Goal: Transaction & Acquisition: Book appointment/travel/reservation

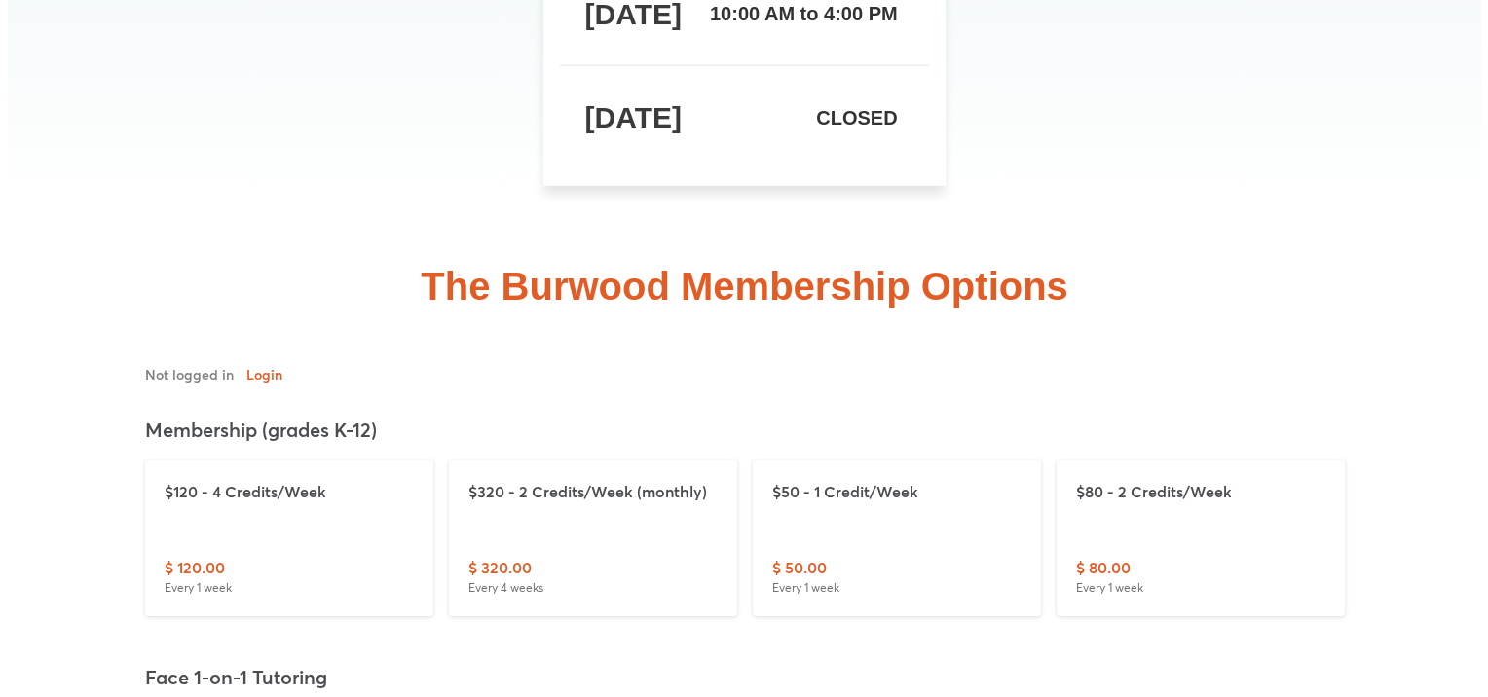
scroll to position [5844, 0]
click at [247, 480] on p "$120 - 4 Credits/Week" at bounding box center [281, 491] width 249 height 23
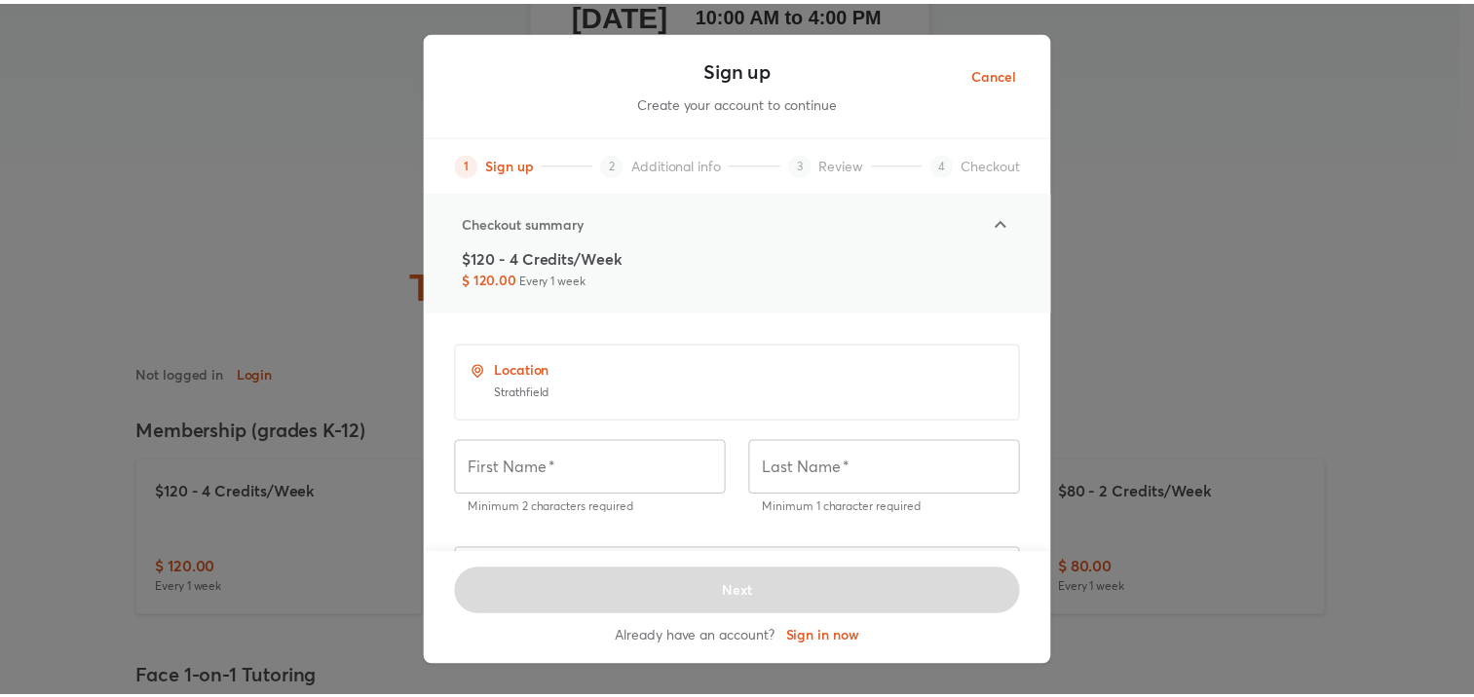
scroll to position [297, 0]
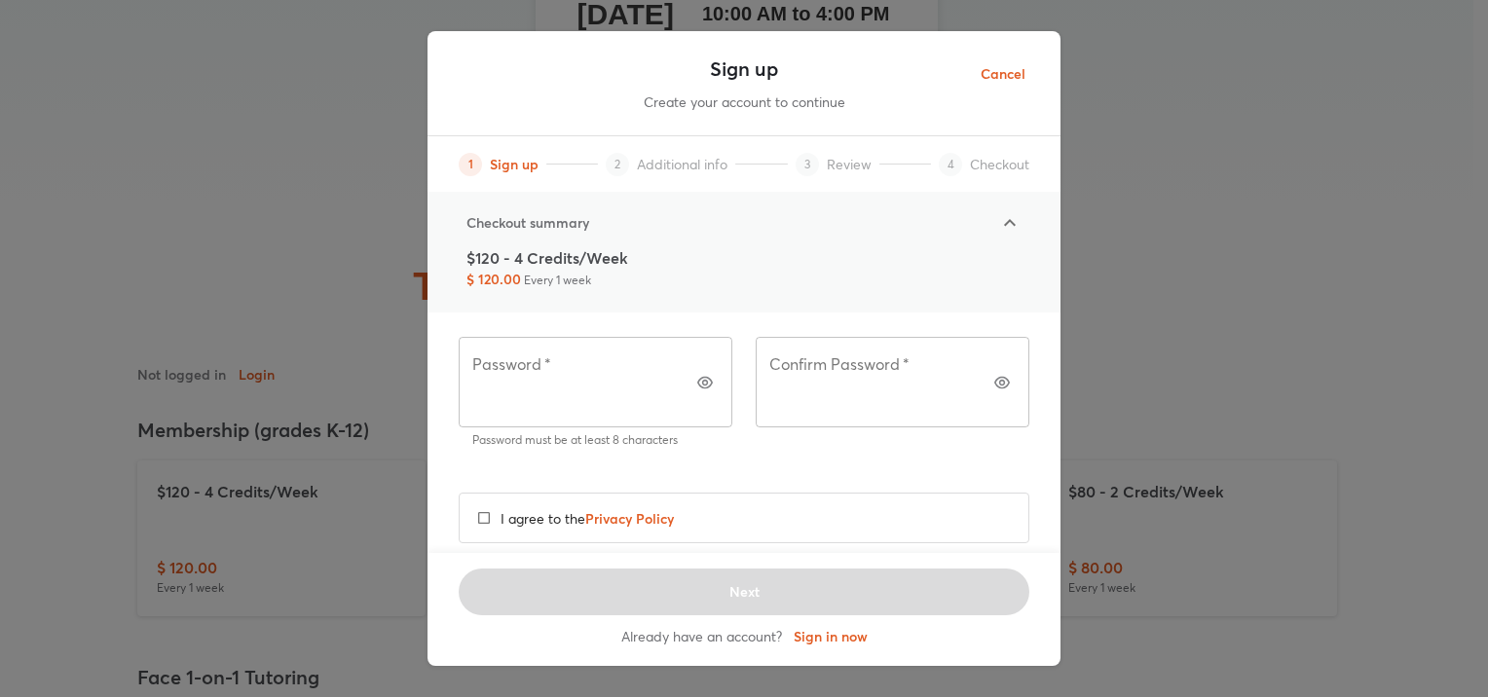
click at [832, 642] on span "Sign in now" at bounding box center [831, 641] width 90 height 42
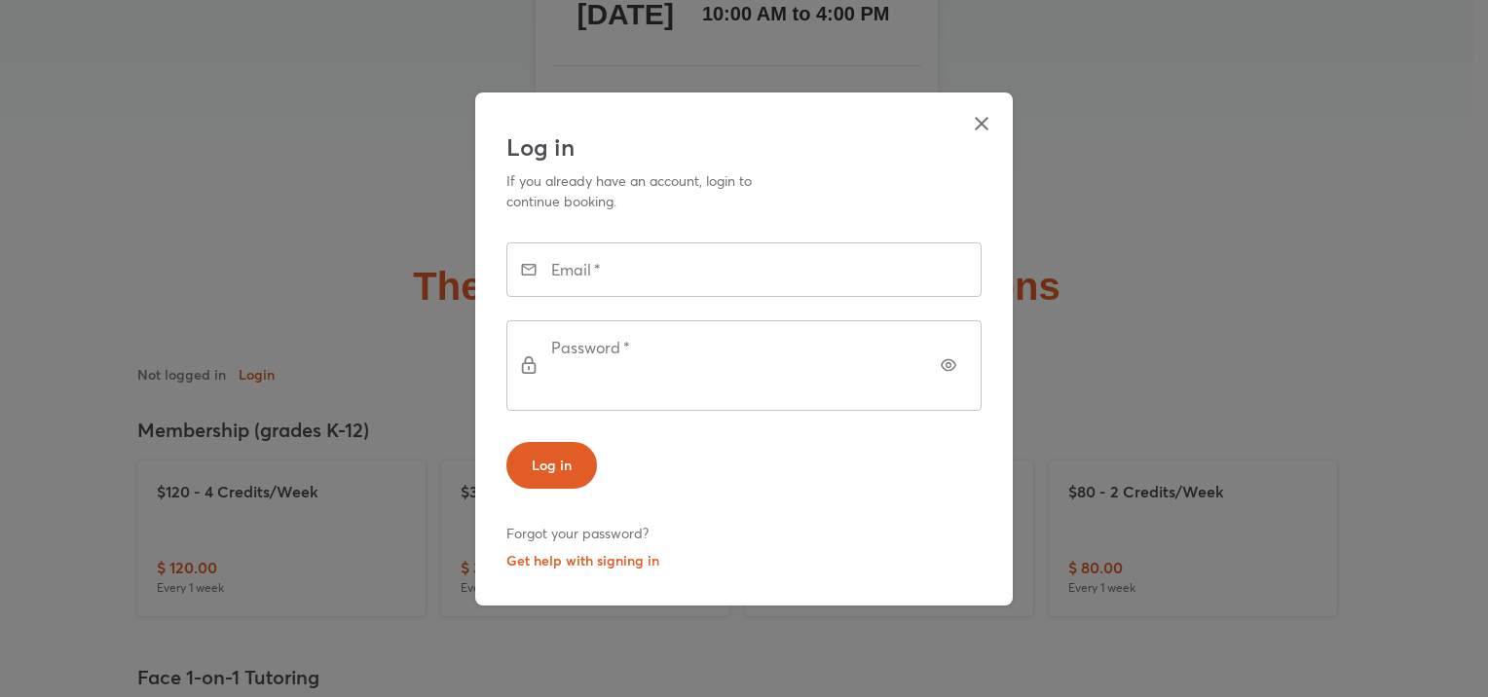
click at [832, 642] on div "Log in If you already have an account, login to continue booking. Email   * Ema…" at bounding box center [744, 348] width 1488 height 697
click at [583, 547] on button "Get help with signing in" at bounding box center [583, 560] width 153 height 27
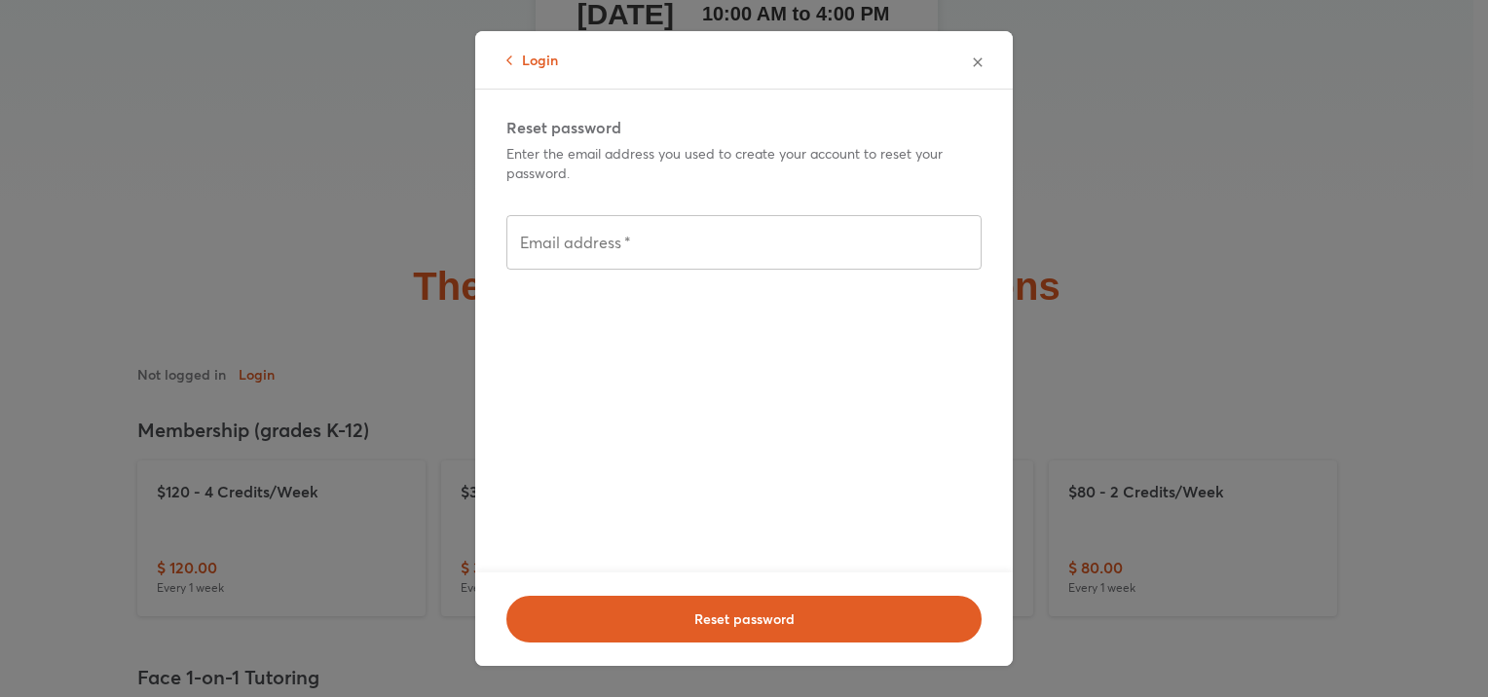
drag, startPoint x: 1083, startPoint y: 229, endPoint x: 1078, endPoint y: 220, distance: 10.0
click at [1081, 223] on div "Login Reset password Enter the email address you used to create your account to…" at bounding box center [744, 348] width 1488 height 697
click at [532, 65] on button "Login" at bounding box center [533, 60] width 52 height 19
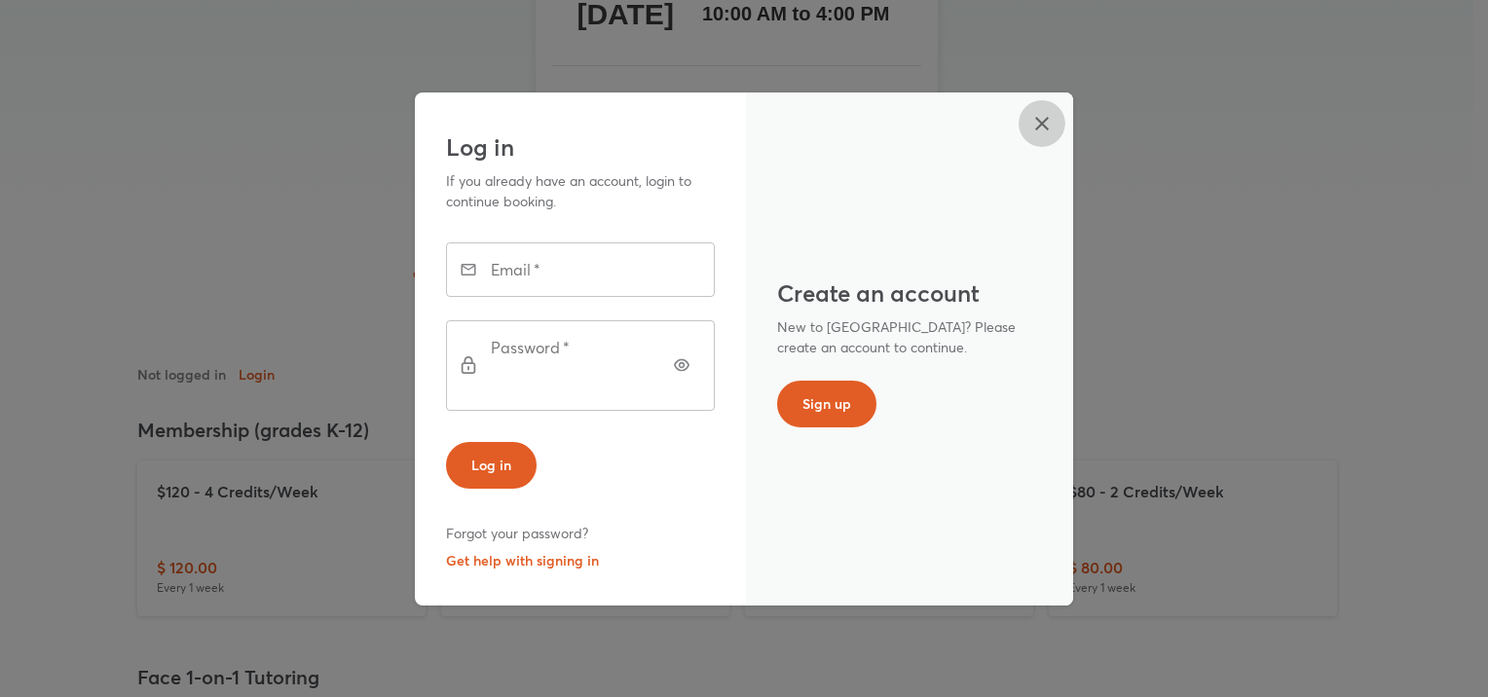
click at [1052, 135] on icon "button" at bounding box center [1042, 123] width 23 height 23
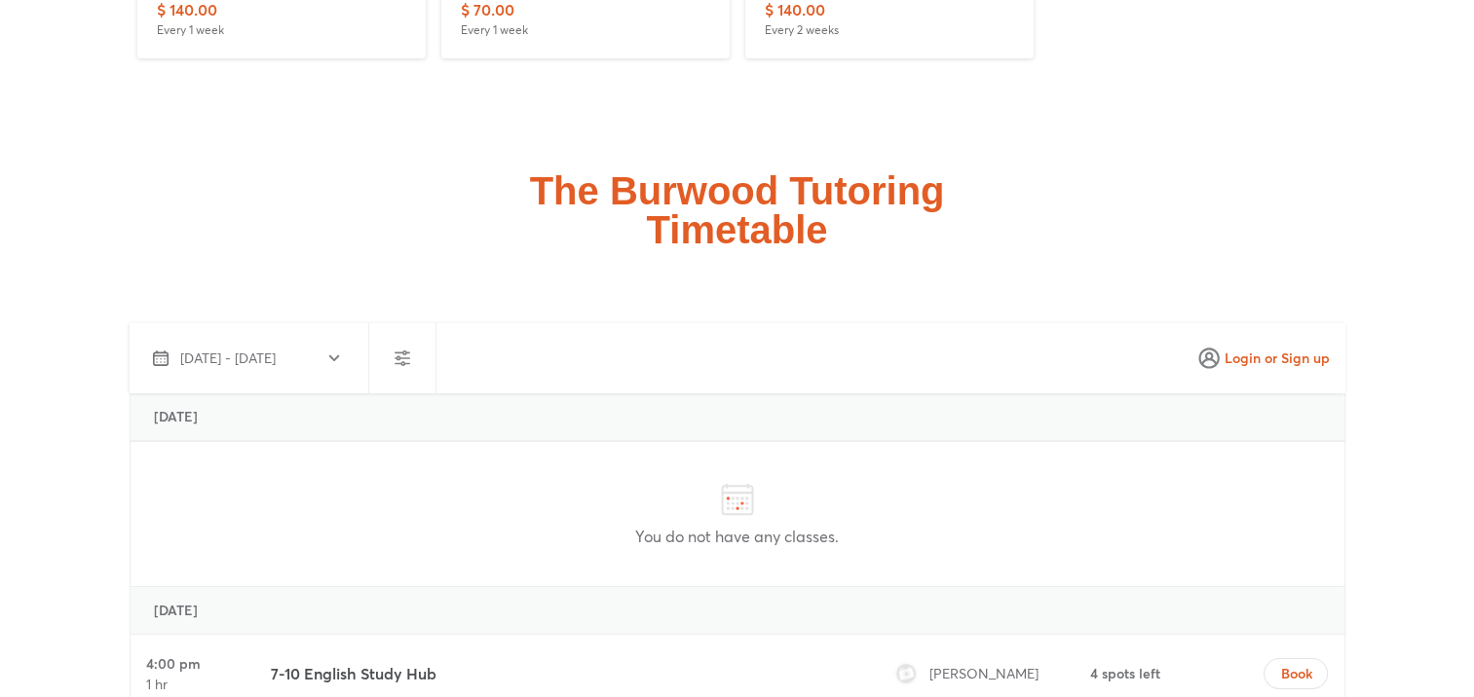
scroll to position [7013, 0]
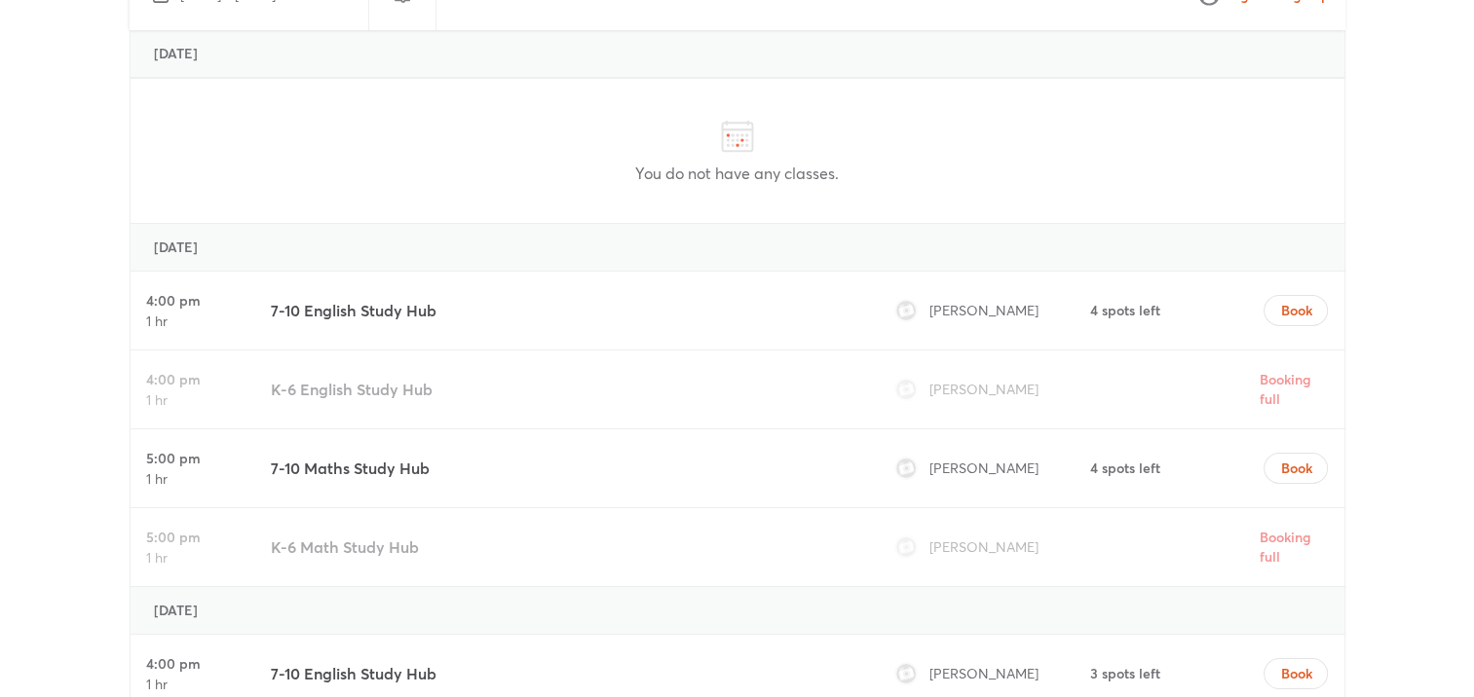
drag, startPoint x: 1030, startPoint y: 172, endPoint x: 928, endPoint y: 172, distance: 101.3
click at [928, 272] on div "[PERSON_NAME]" at bounding box center [986, 311] width 200 height 78
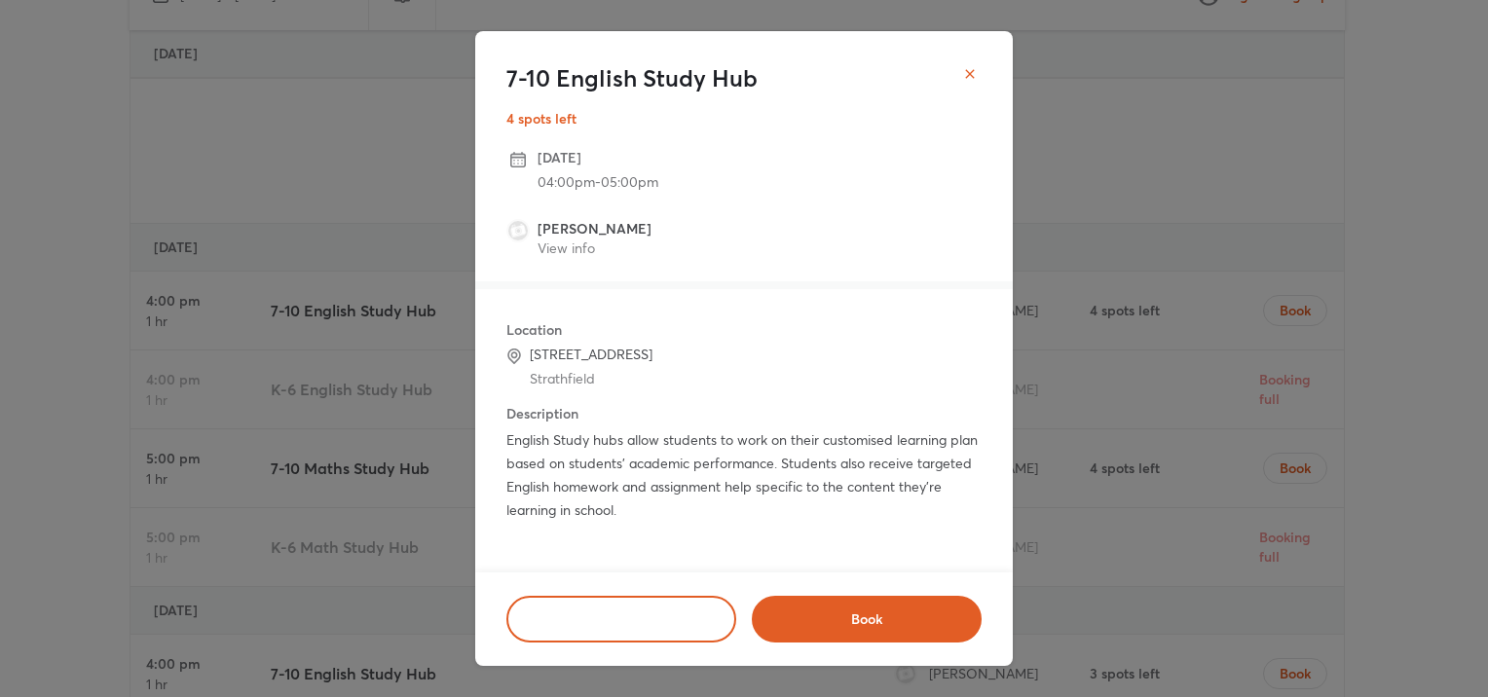
click at [963, 69] on icon "close" at bounding box center [970, 74] width 16 height 16
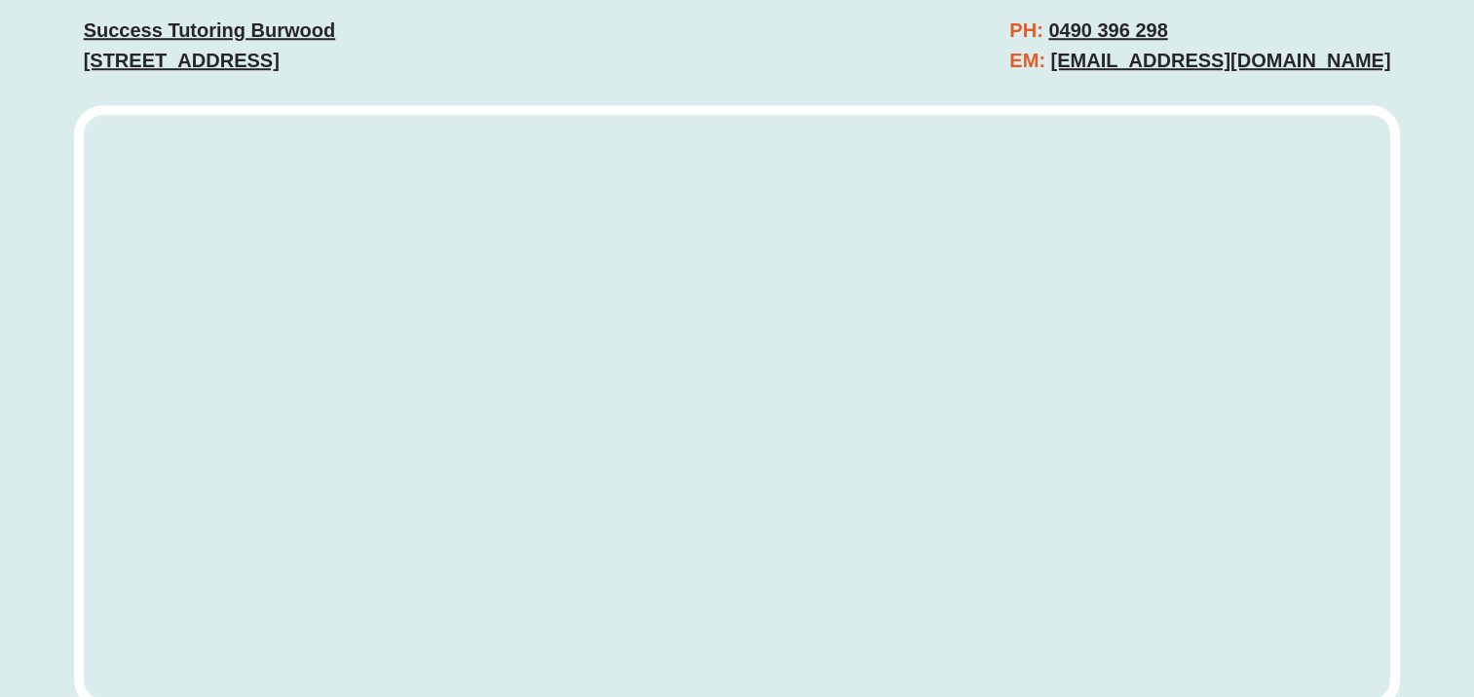
scroll to position [8767, 0]
